Goal: Find specific page/section: Find specific page/section

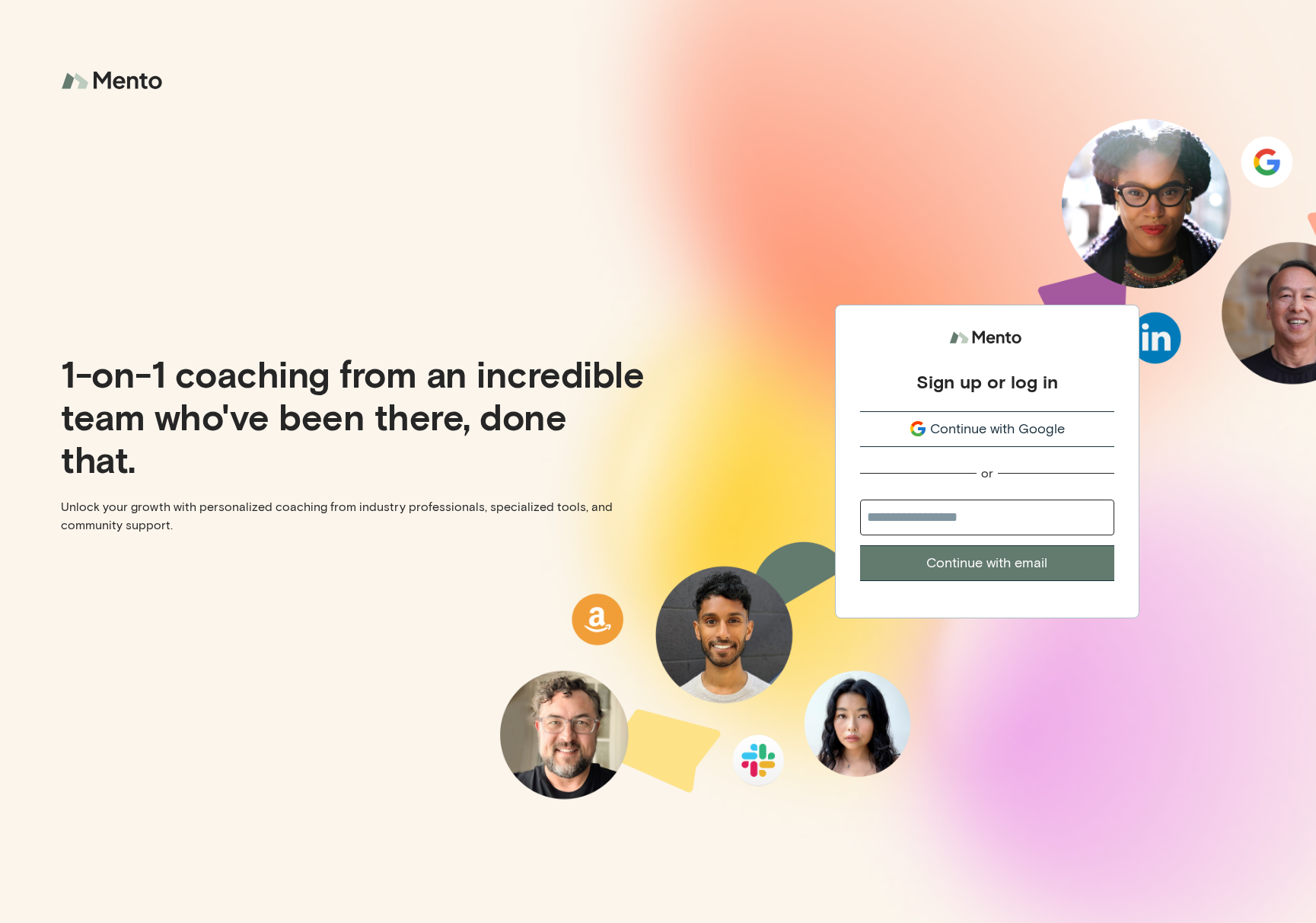
click at [938, 429] on span "Continue with Google" at bounding box center [997, 429] width 135 height 20
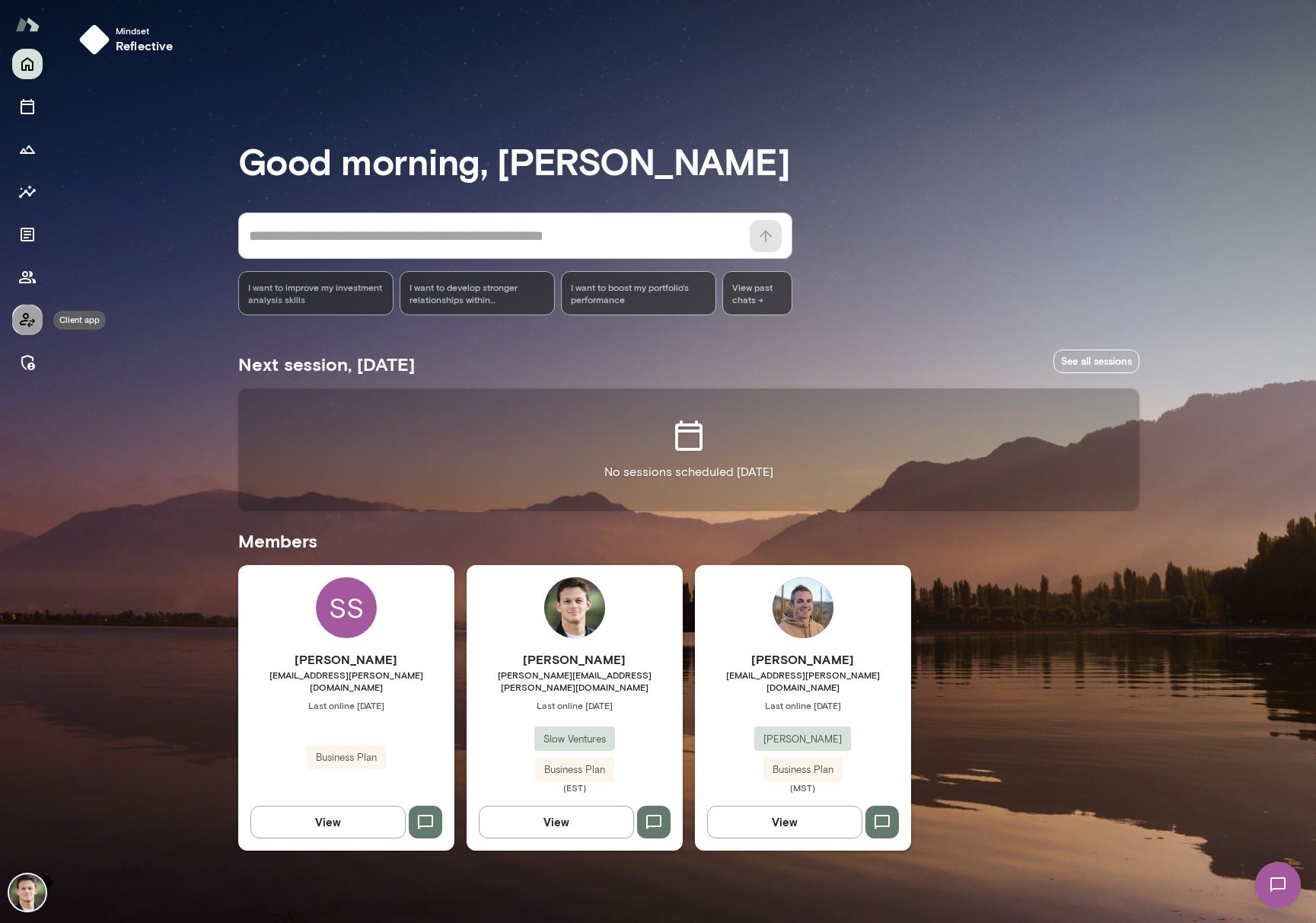
click at [29, 323] on icon "Client app" at bounding box center [26, 320] width 15 height 14
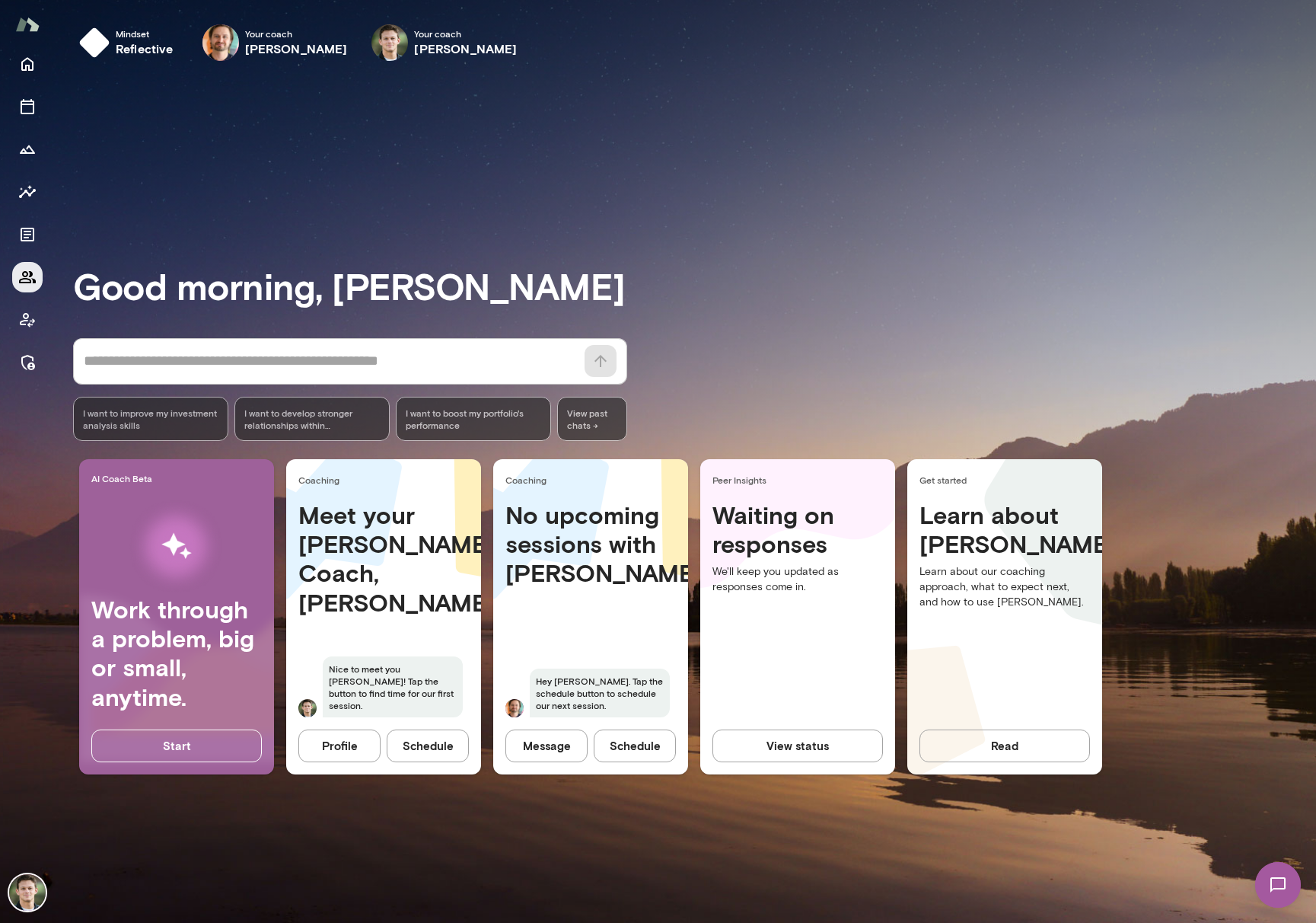
click at [26, 278] on icon "Members" at bounding box center [27, 277] width 17 height 12
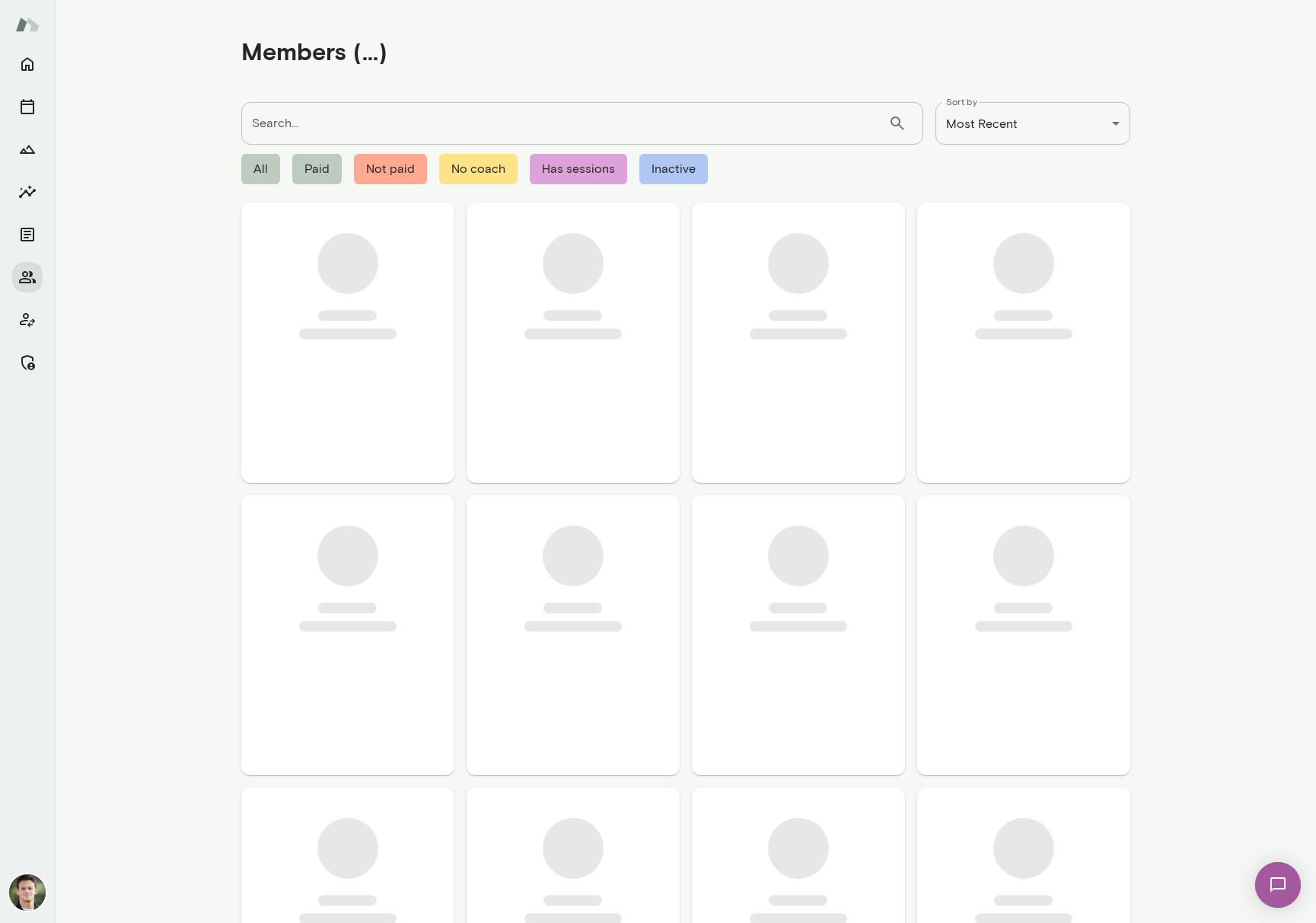
click at [347, 119] on input "Search..." at bounding box center [564, 123] width 647 height 42
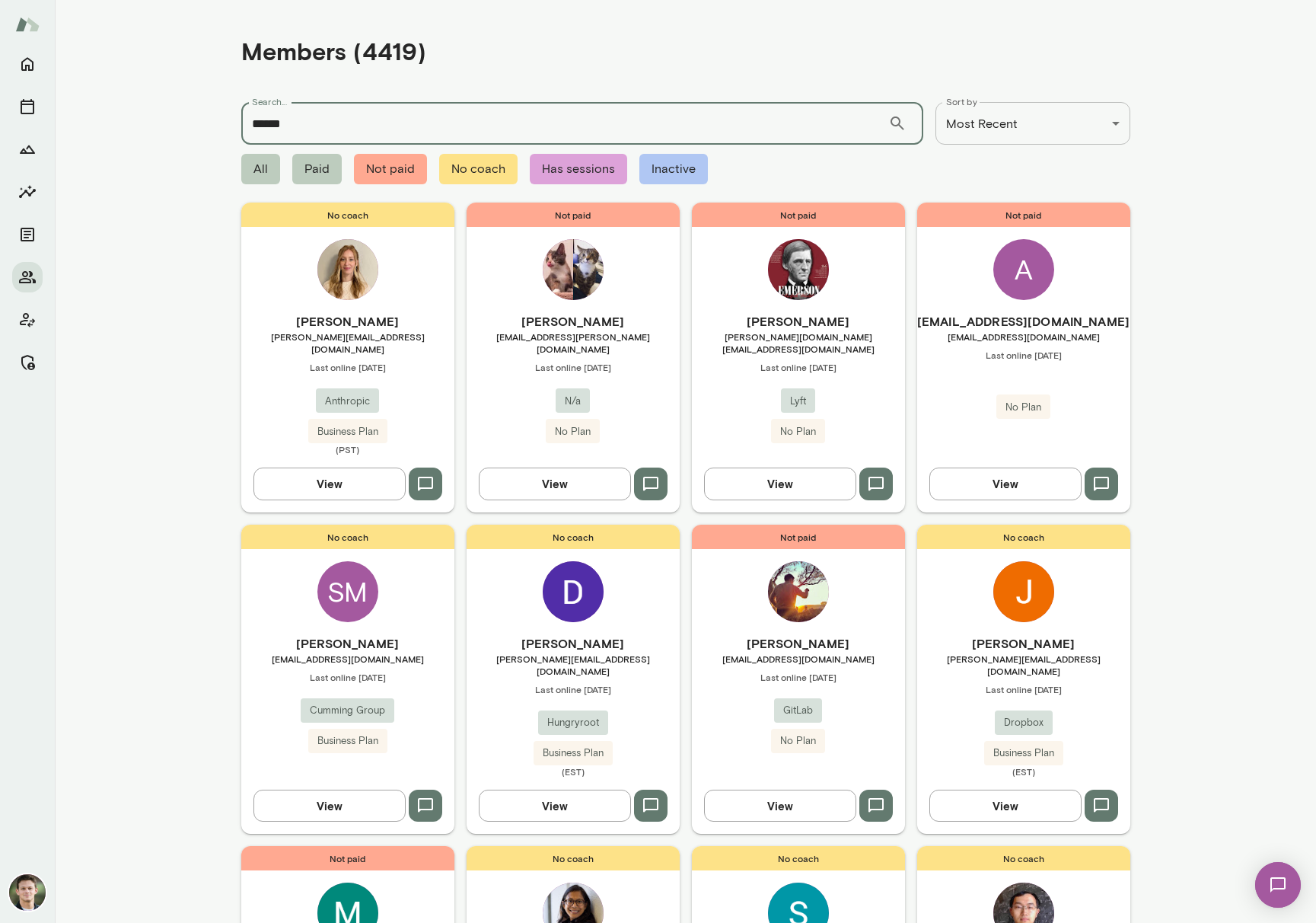
type input "******"
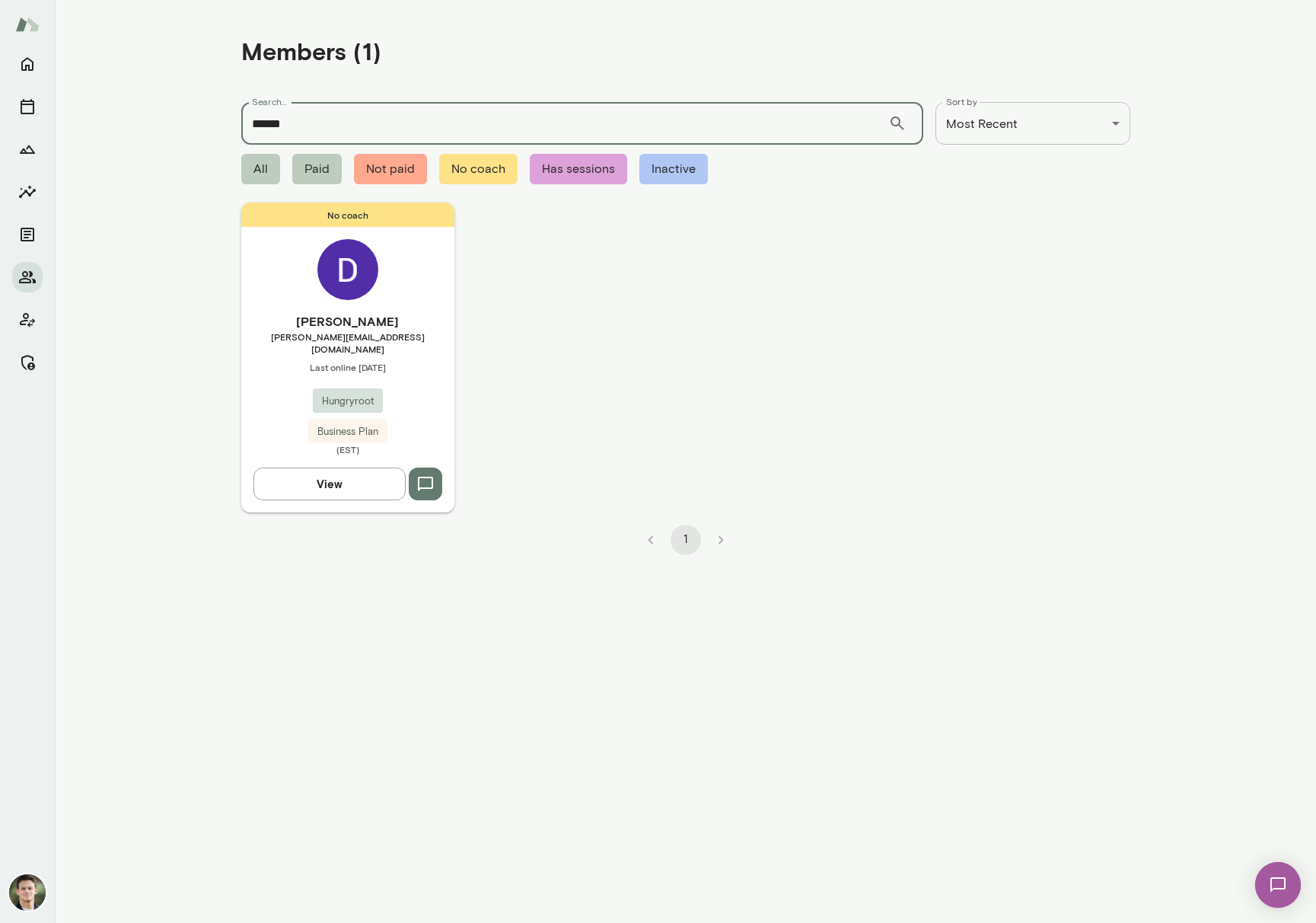
click at [419, 325] on h6 "Dwayne Searwar" at bounding box center [348, 321] width 213 height 18
